Goal: Navigation & Orientation: Find specific page/section

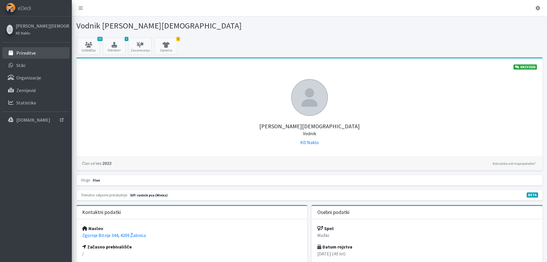
click at [32, 56] on link "Prireditve" at bounding box center [35, 52] width 67 height 11
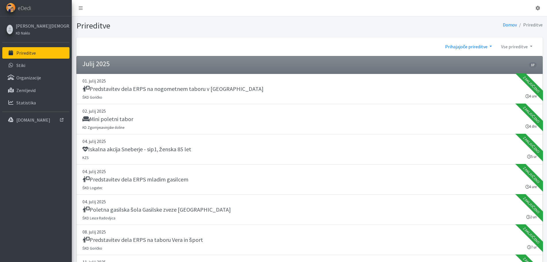
click at [476, 47] on link "Prihajajoče prireditve" at bounding box center [469, 46] width 56 height 11
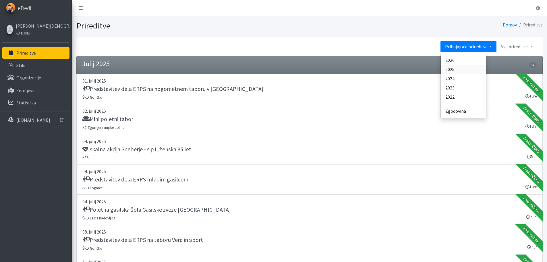
click at [463, 68] on link "2025" at bounding box center [463, 69] width 45 height 9
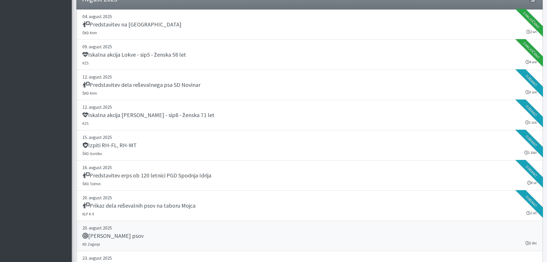
scroll to position [6237, 0]
